Goal: Information Seeking & Learning: Find specific fact

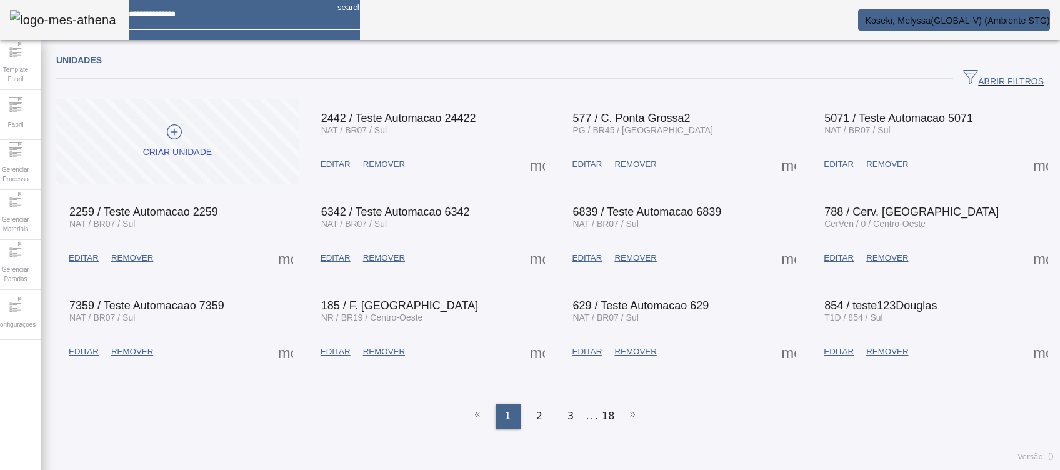
click at [269, 19] on input at bounding box center [228, 9] width 199 height 19
type input "**********"
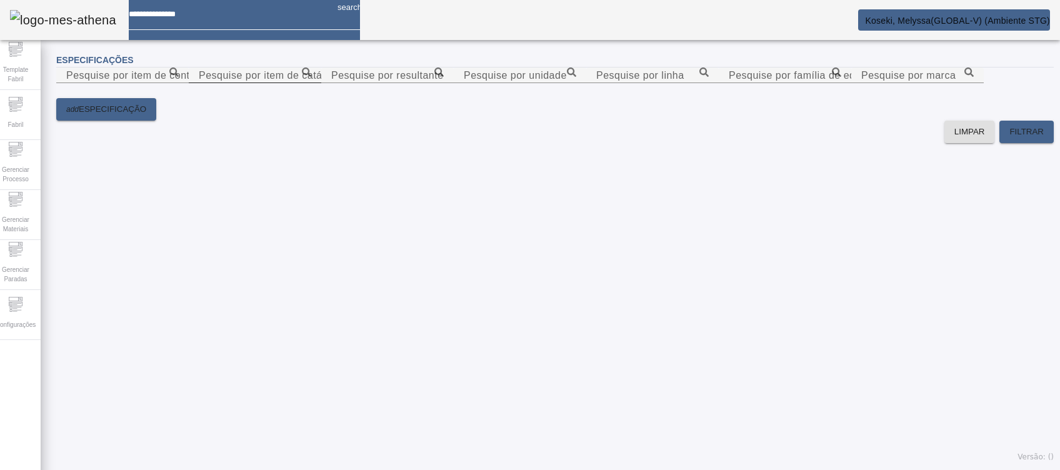
click at [343, 81] on mat-label "Pesquise por item de catálogo" at bounding box center [271, 75] width 144 height 11
click at [311, 83] on input "Pesquise por item de catálogo" at bounding box center [255, 75] width 113 height 15
paste input "**********"
click at [321, 85] on div "**********" at bounding box center [255, 83] width 133 height 31
click at [311, 77] on icon at bounding box center [306, 72] width 9 height 9
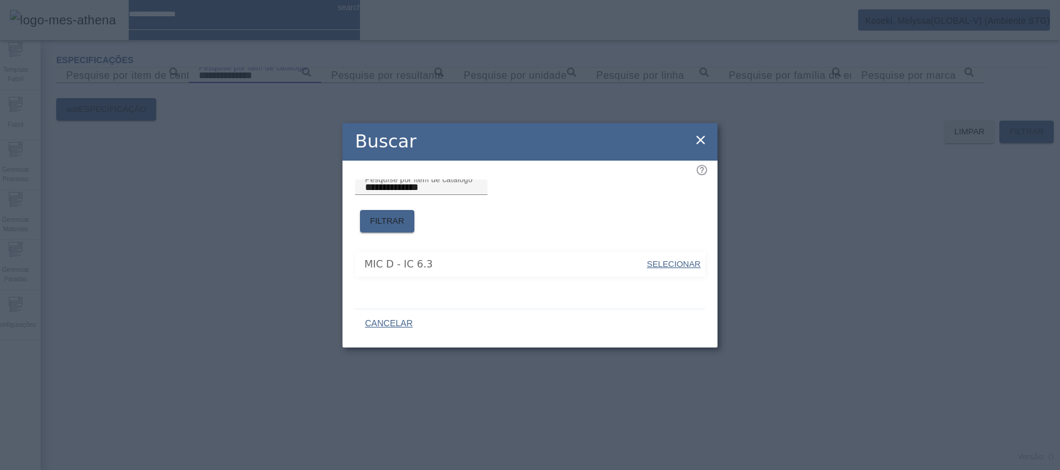
click at [664, 261] on span "SELECIONAR" at bounding box center [674, 263] width 54 height 9
type input "**********"
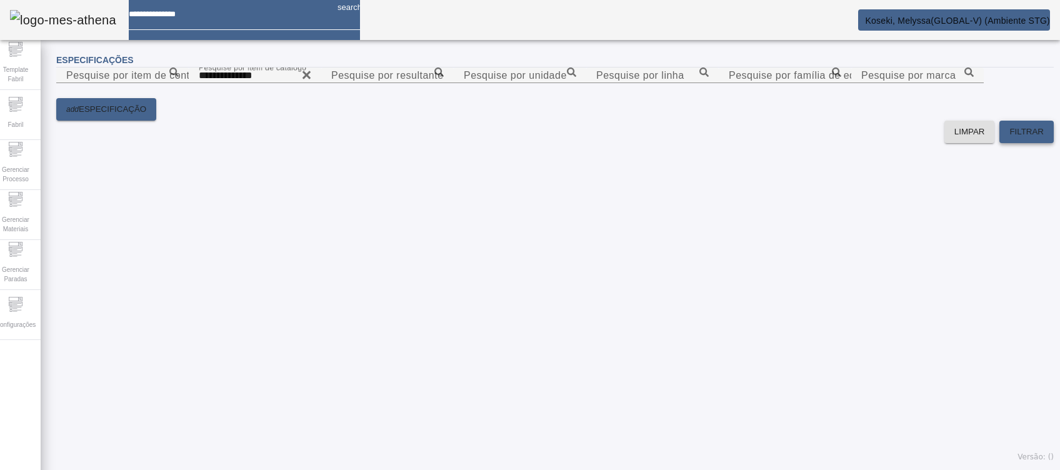
click at [1025, 147] on span at bounding box center [1026, 132] width 54 height 30
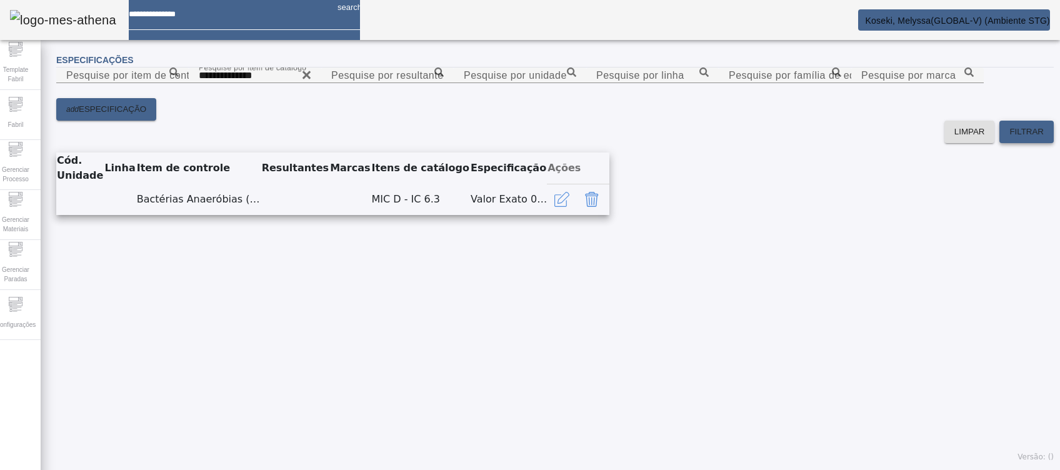
click at [1009, 138] on span "FILTRAR" at bounding box center [1026, 132] width 34 height 13
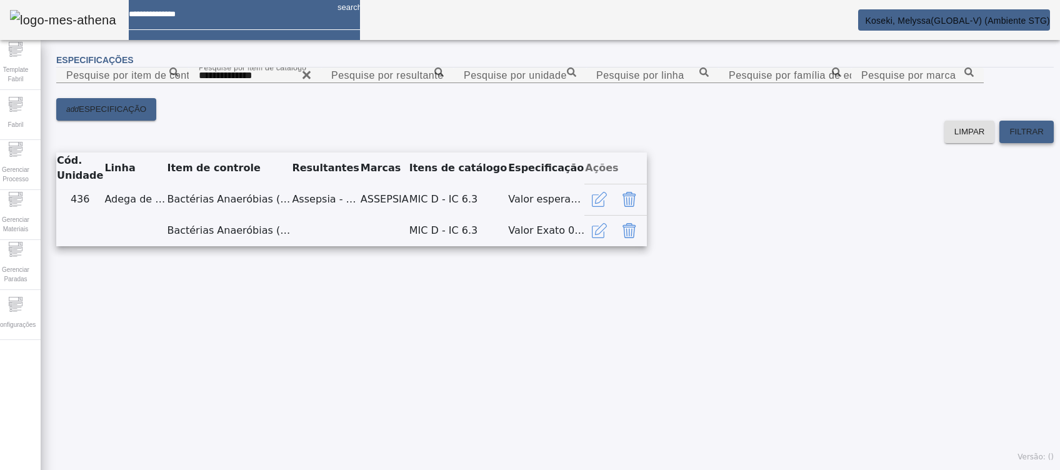
scroll to position [62, 0]
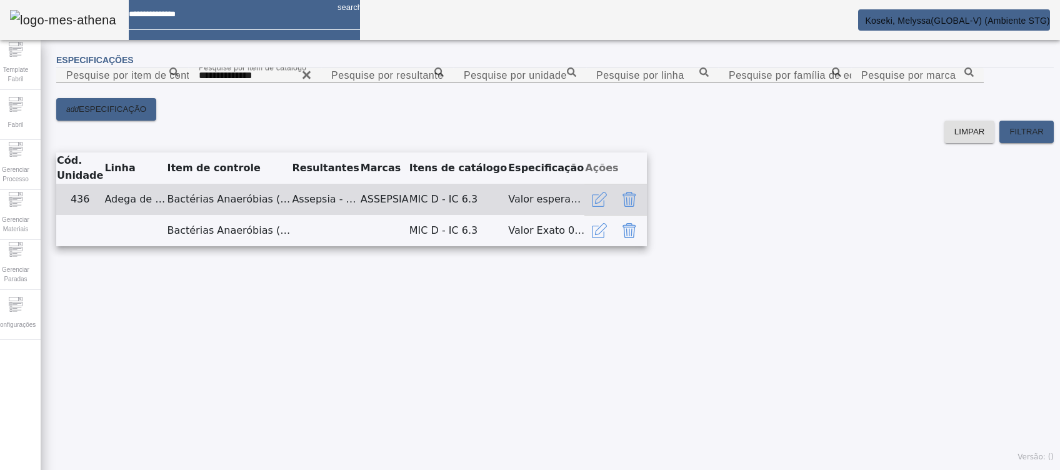
click at [81, 215] on td "436" at bounding box center [80, 199] width 48 height 31
drag, startPoint x: 749, startPoint y: 320, endPoint x: 700, endPoint y: 321, distance: 48.8
click at [508, 215] on td "MIC D - IC 6.3" at bounding box center [458, 199] width 99 height 31
drag, startPoint x: 599, startPoint y: 321, endPoint x: 641, endPoint y: 322, distance: 42.5
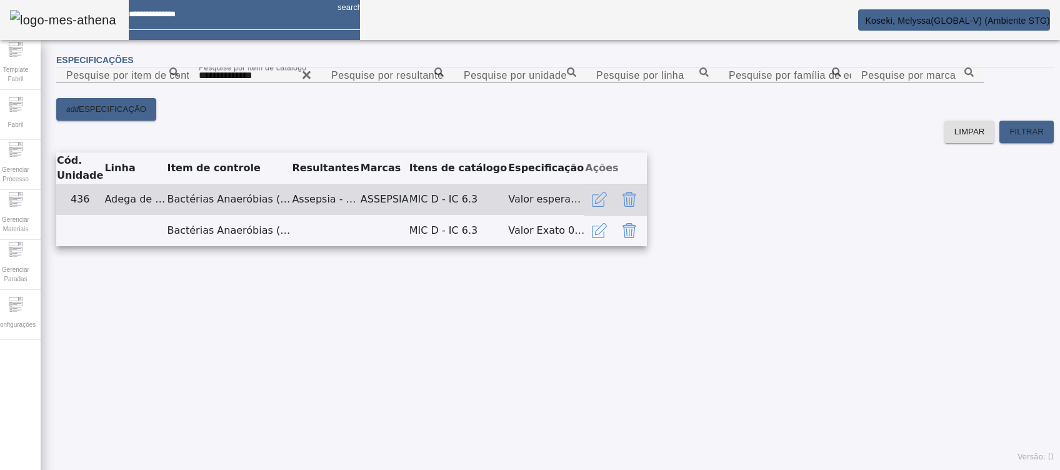
click at [409, 215] on td "ASSEPSIA" at bounding box center [384, 199] width 49 height 31
drag, startPoint x: 638, startPoint y: 320, endPoint x: 618, endPoint y: 320, distance: 20.0
click at [409, 215] on td "ASSEPSIA" at bounding box center [384, 199] width 49 height 31
drag, startPoint x: 602, startPoint y: 323, endPoint x: 642, endPoint y: 319, distance: 40.1
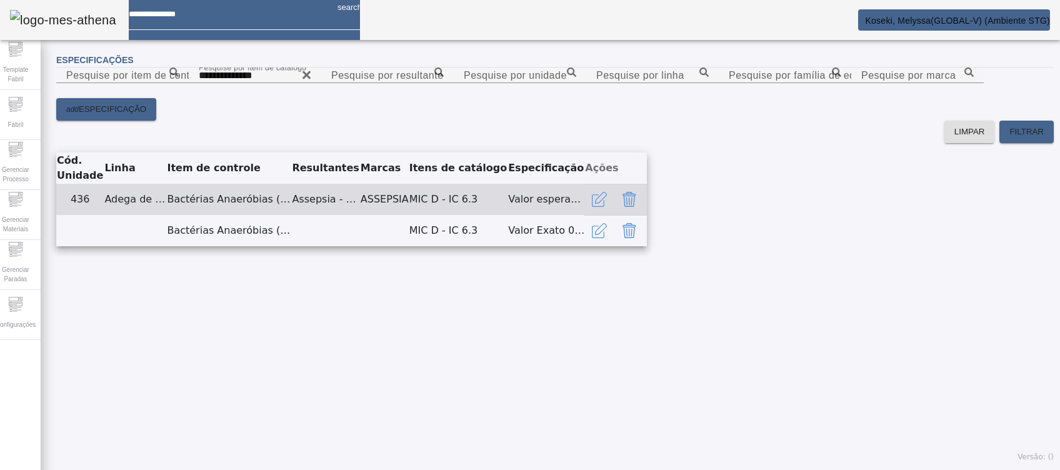
click at [409, 215] on td "ASSEPSIA" at bounding box center [384, 199] width 49 height 31
drag, startPoint x: 642, startPoint y: 322, endPoint x: 600, endPoint y: 323, distance: 41.9
click at [409, 215] on td "ASSEPSIA" at bounding box center [384, 199] width 49 height 31
drag, startPoint x: 600, startPoint y: 321, endPoint x: 650, endPoint y: 322, distance: 50.0
click at [409, 215] on td "ASSEPSIA" at bounding box center [384, 199] width 49 height 31
